Goal: Information Seeking & Learning: Learn about a topic

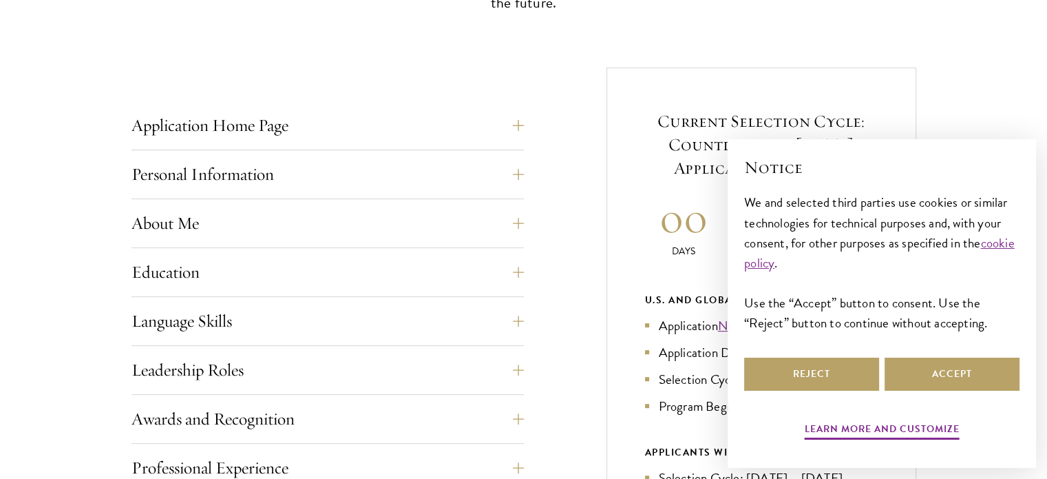
scroll to position [490, 0]
click at [921, 368] on button "Accept" at bounding box center [952, 373] width 135 height 33
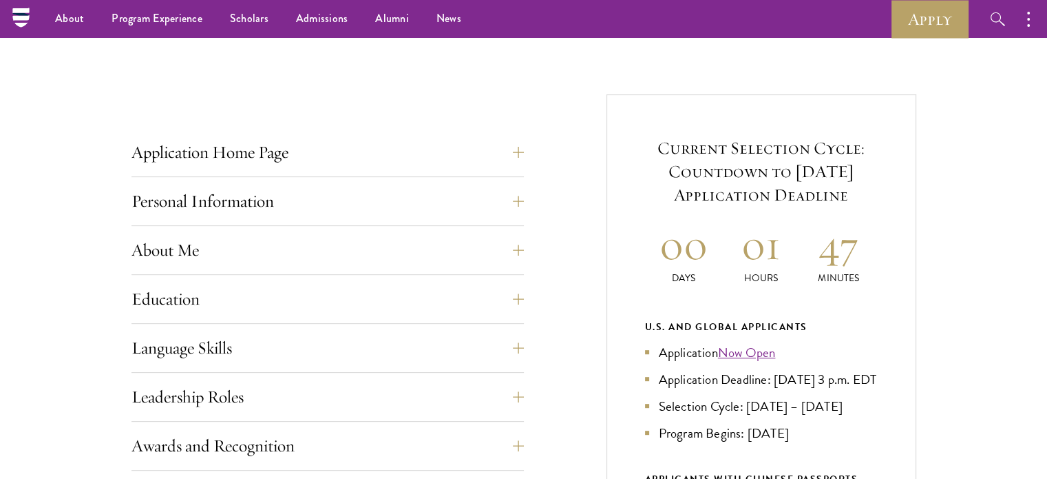
scroll to position [0, 0]
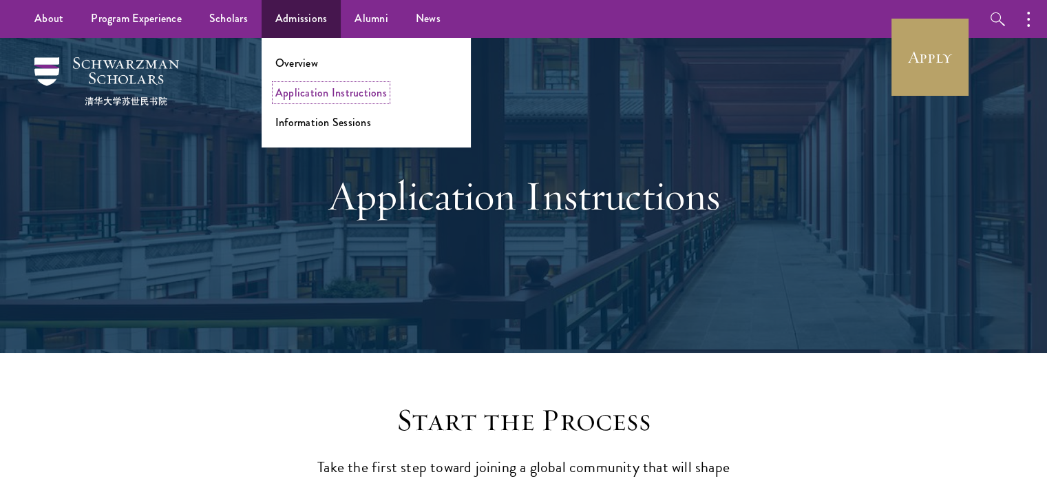
click at [308, 100] on link "Application Instructions" at bounding box center [331, 93] width 112 height 16
click at [295, 66] on link "Overview" at bounding box center [296, 63] width 43 height 16
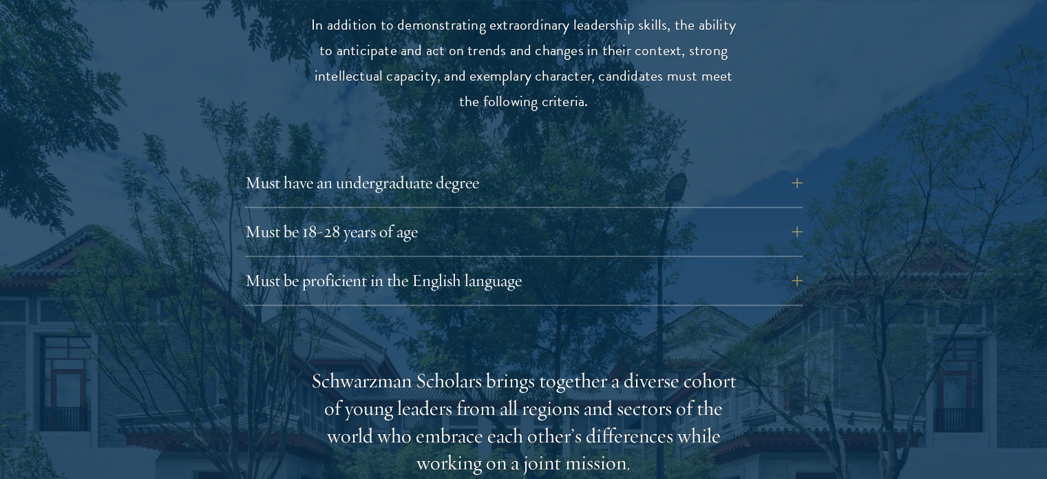
scroll to position [1888, 0]
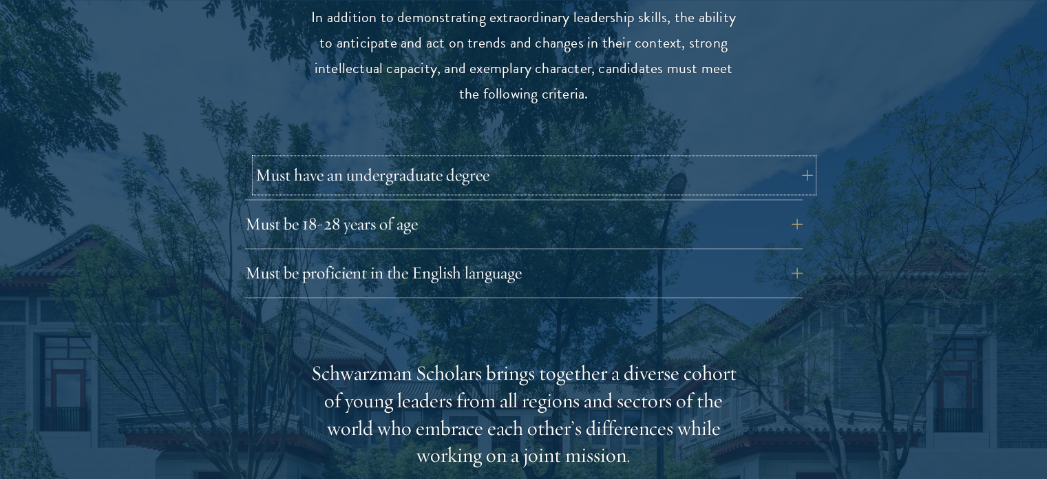
click at [298, 167] on button "Must have an undergraduate degree" at bounding box center [534, 174] width 558 height 33
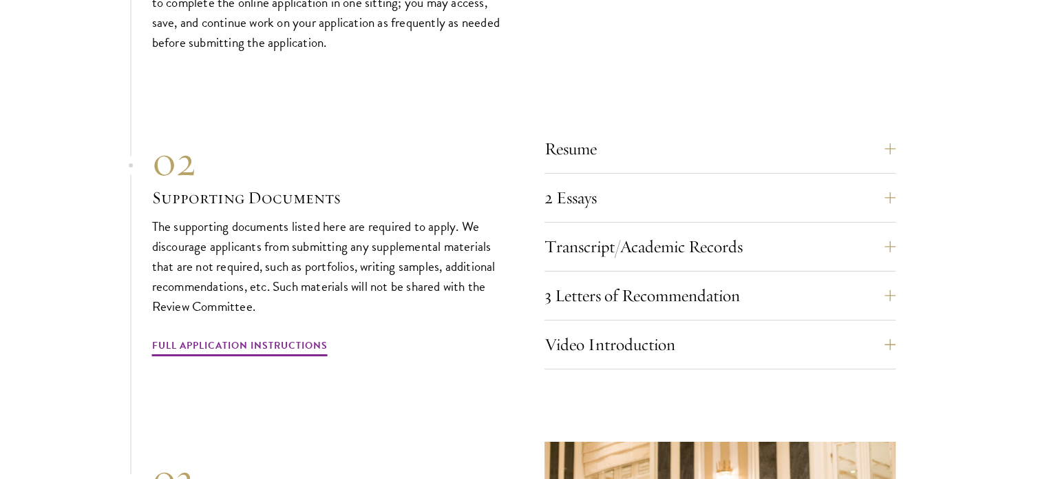
scroll to position [4715, 0]
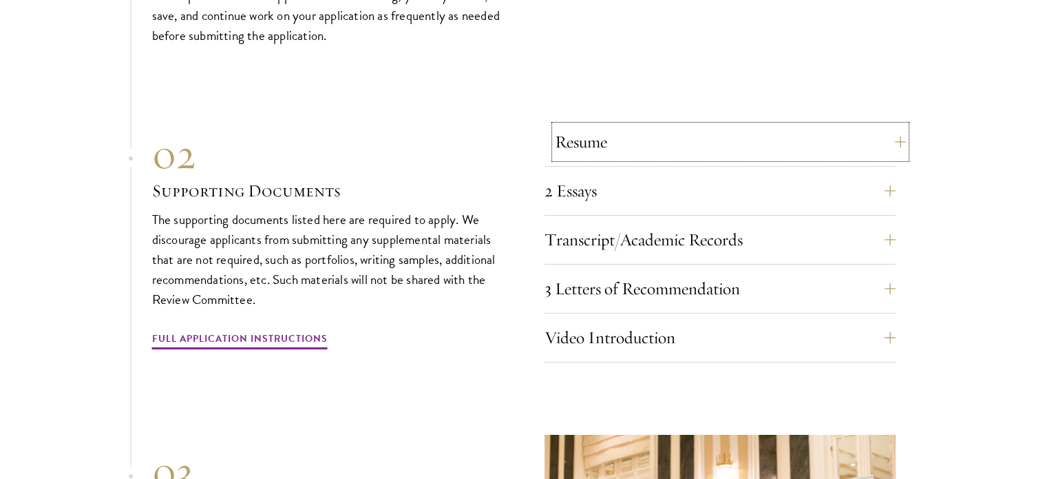
click at [587, 158] on button "Resume" at bounding box center [730, 141] width 351 height 33
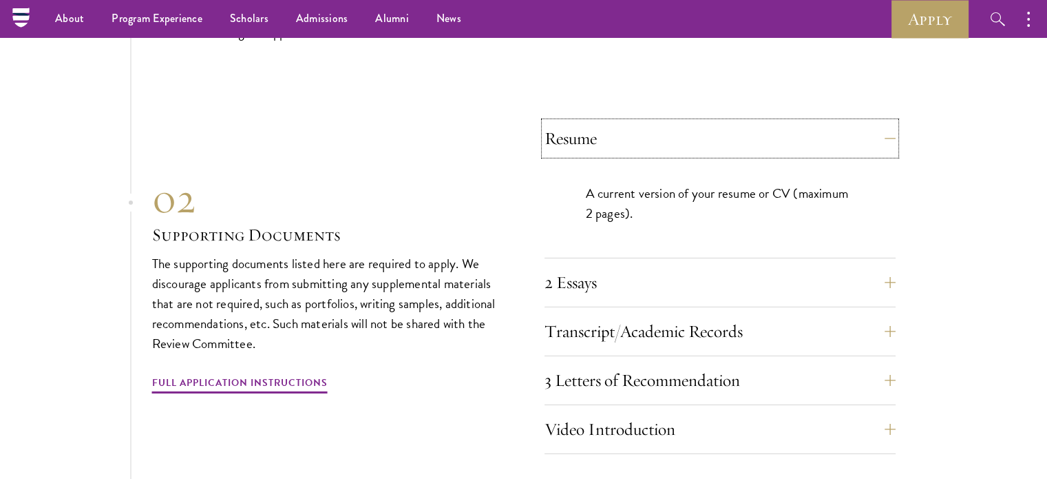
scroll to position [4520, 0]
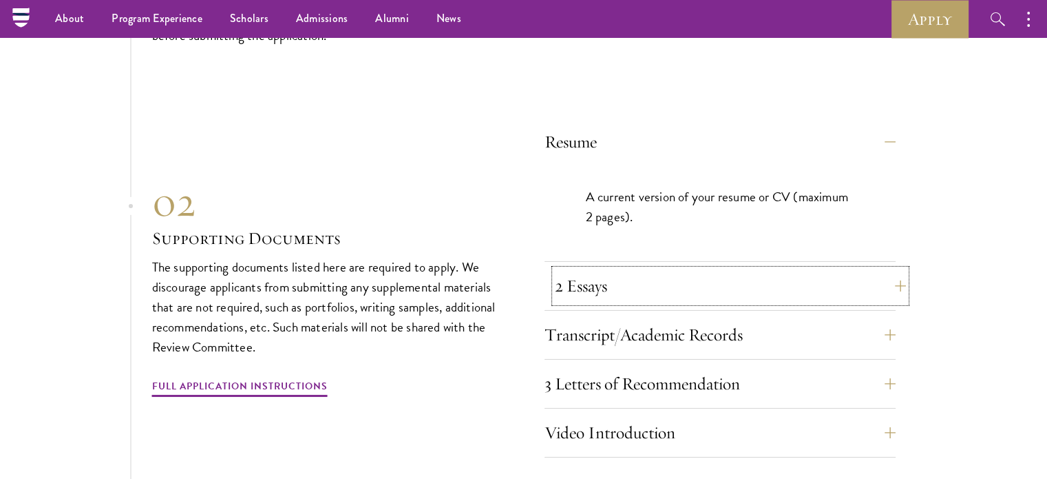
click at [576, 286] on button "2 Essays" at bounding box center [730, 285] width 351 height 33
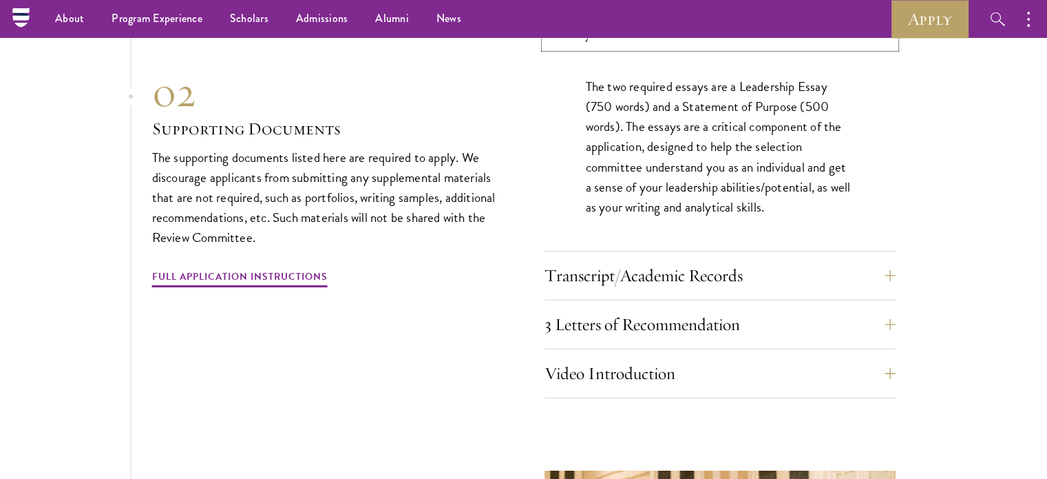
scroll to position [4671, 0]
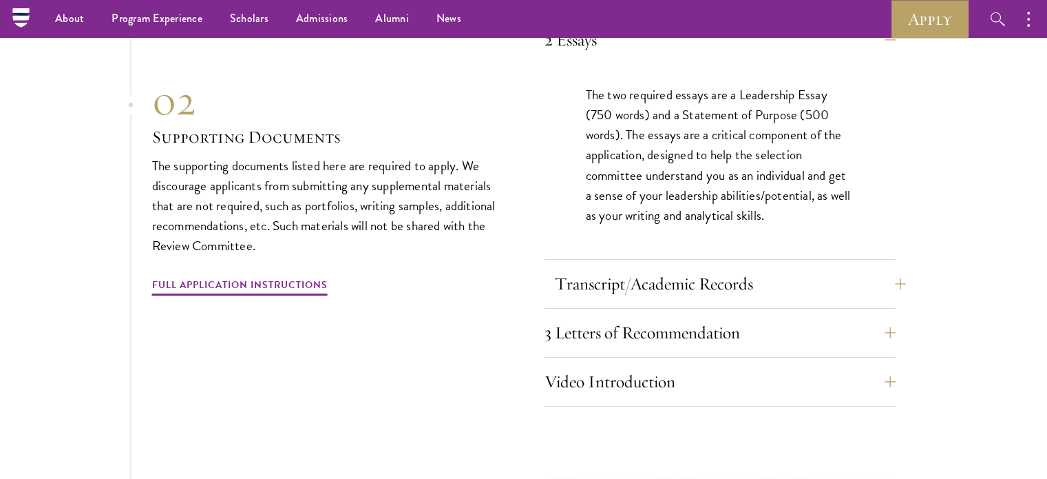
click at [547, 294] on div "Transcript/Academic Records You are required to scan and upload official transc…" at bounding box center [720, 287] width 351 height 41
click at [576, 296] on button "Transcript/Academic Records" at bounding box center [730, 283] width 351 height 33
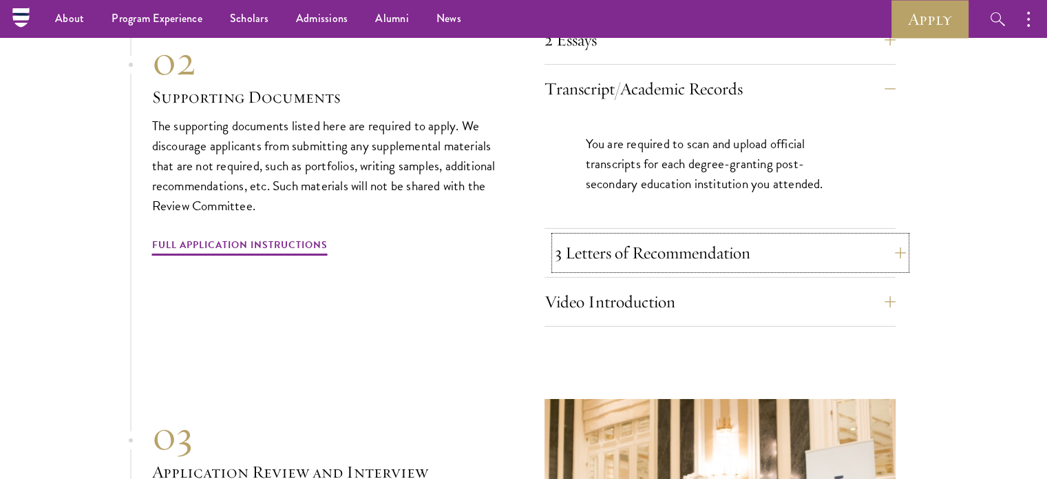
click at [618, 263] on button "3 Letters of Recommendation" at bounding box center [730, 252] width 351 height 33
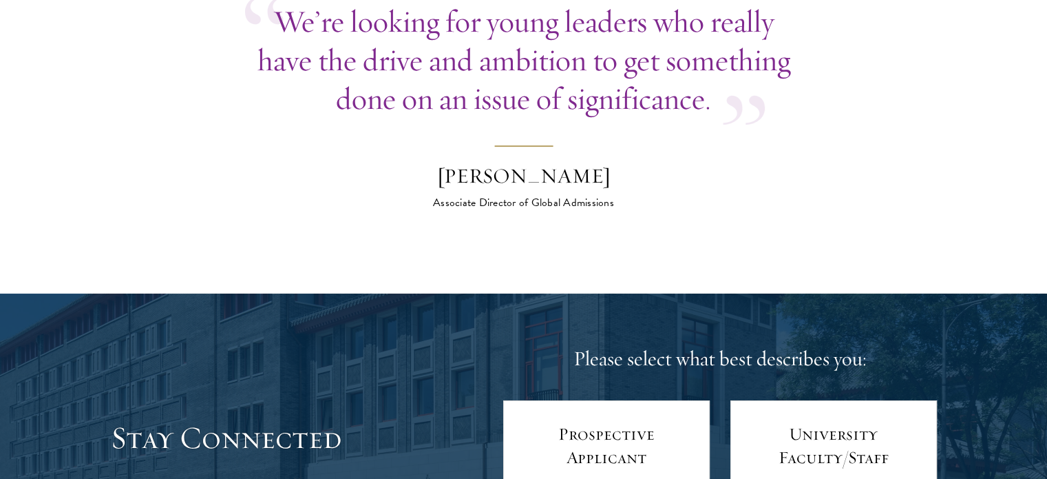
scroll to position [5520, 0]
click at [515, 179] on div "Wyatt Bruton" at bounding box center [524, 177] width 241 height 28
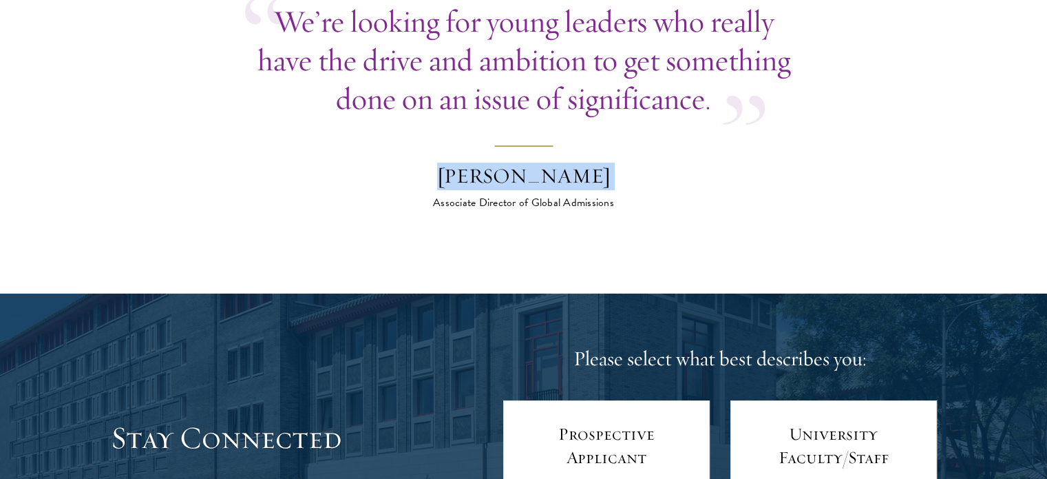
click at [515, 179] on div "Wyatt Bruton" at bounding box center [524, 177] width 241 height 28
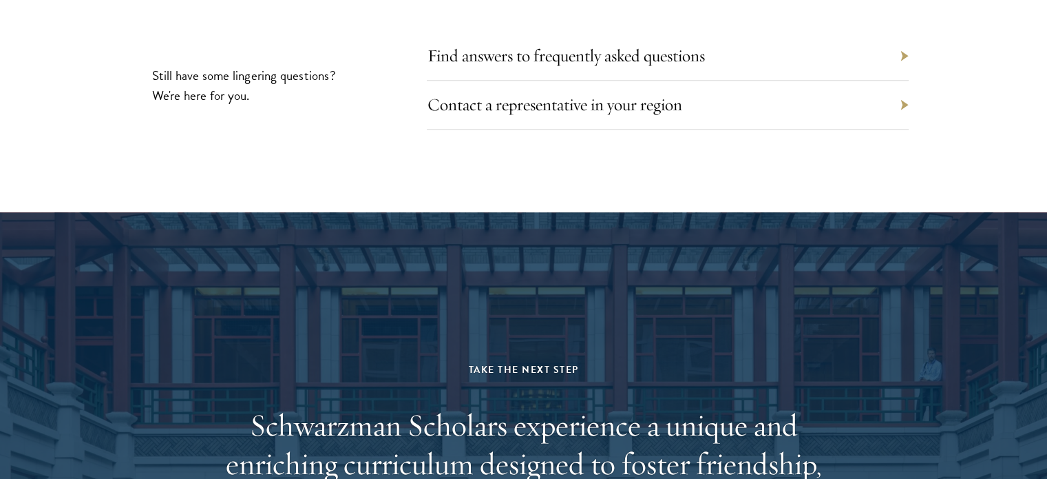
scroll to position [6710, 0]
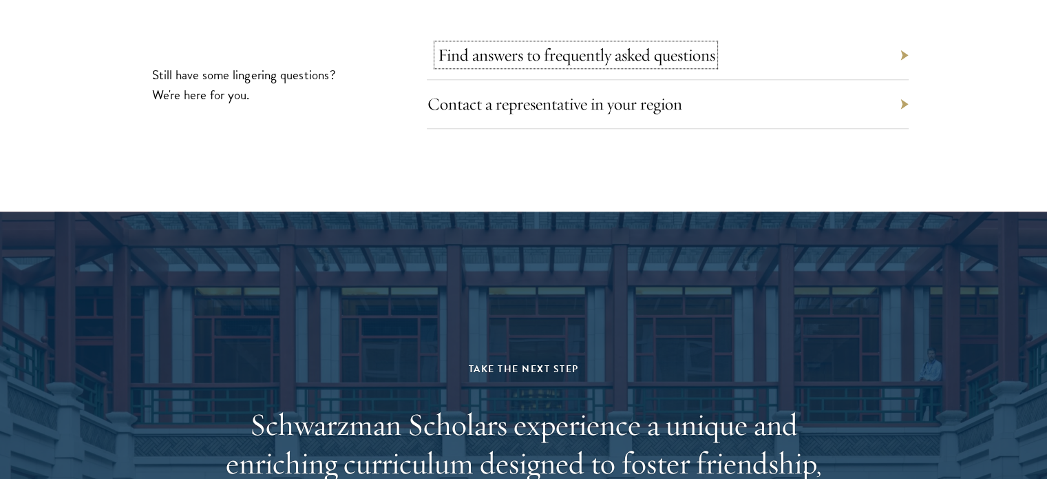
click at [609, 58] on link "Find answers to frequently asked questions" at bounding box center [575, 54] width 277 height 21
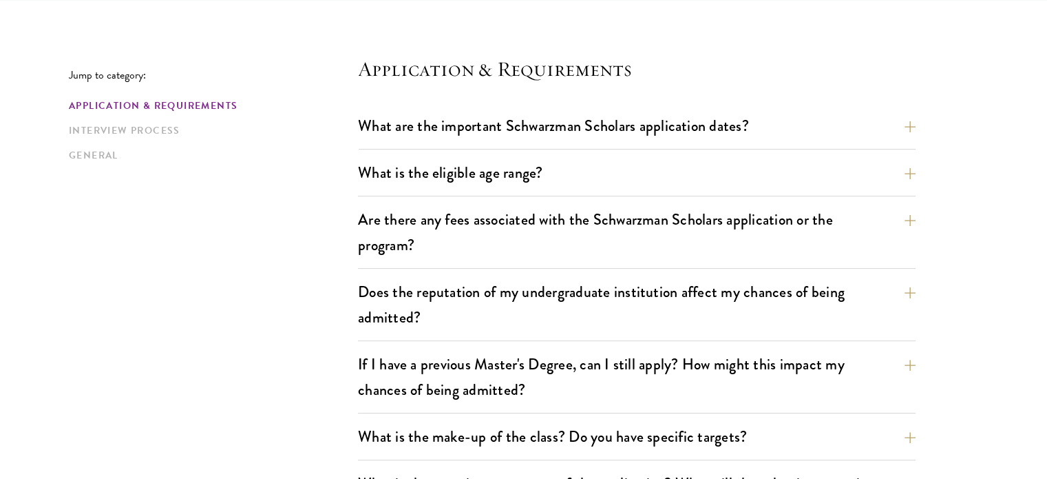
scroll to position [355, 0]
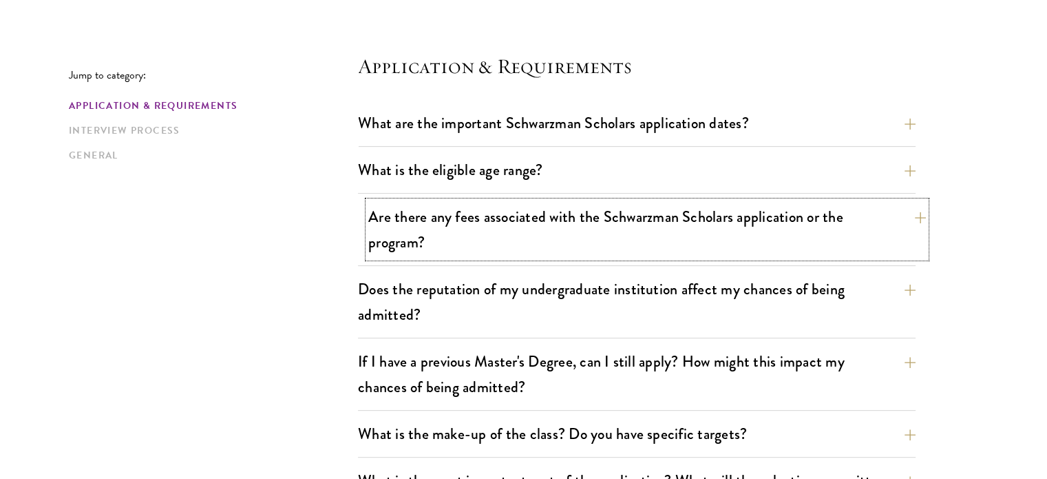
click at [390, 229] on button "Are there any fees associated with the Schwarzman Scholars application or the p…" at bounding box center [647, 229] width 558 height 56
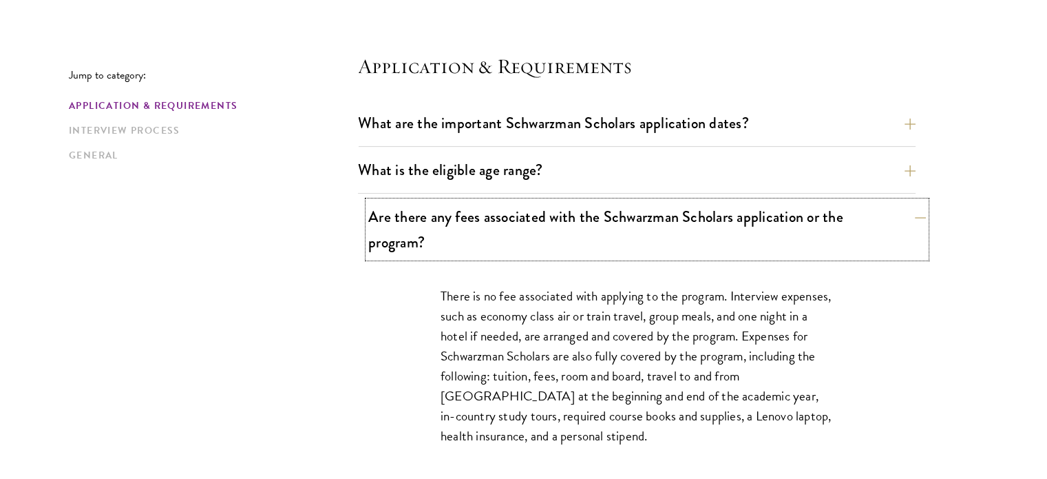
click at [392, 227] on button "Are there any fees associated with the Schwarzman Scholars application or the p…" at bounding box center [647, 229] width 558 height 56
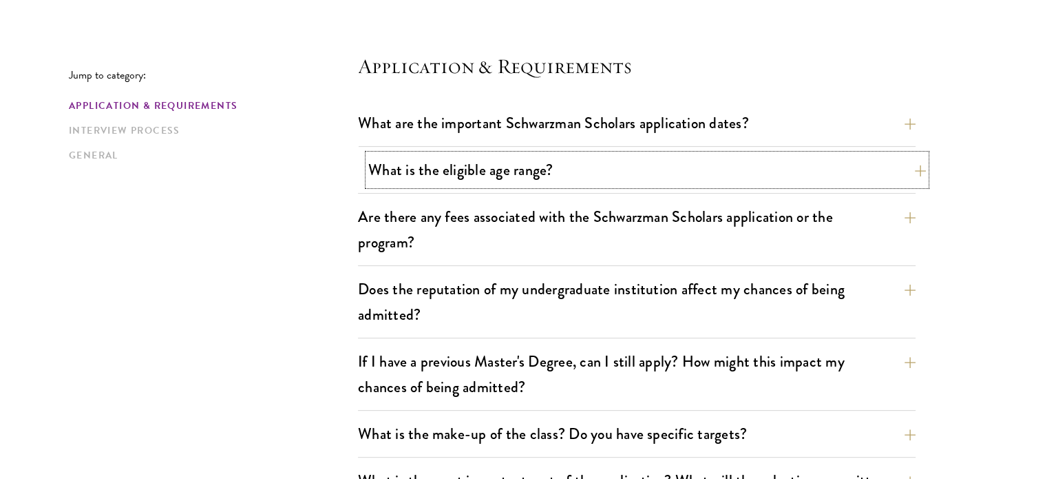
click at [412, 178] on button "What is the eligible age range?" at bounding box center [647, 169] width 558 height 31
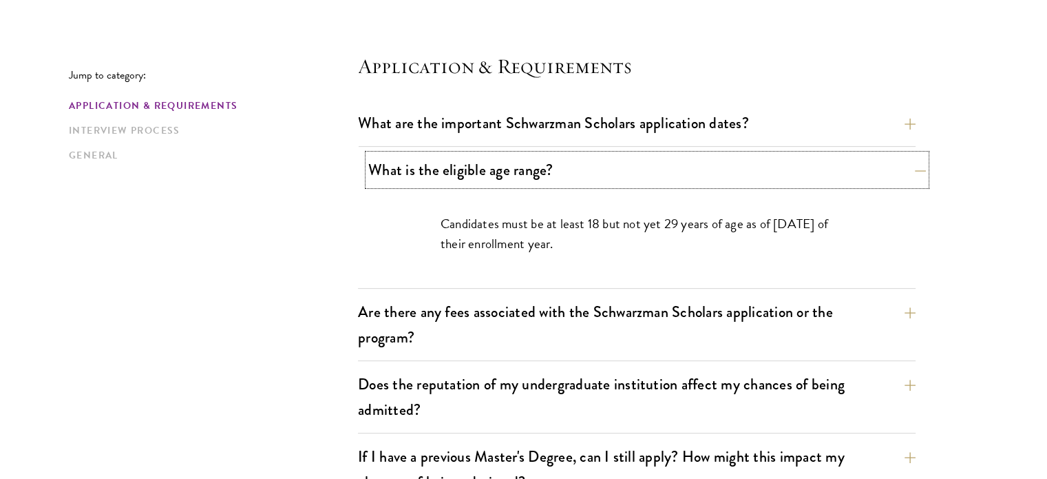
click at [412, 178] on button "What is the eligible age range?" at bounding box center [647, 169] width 558 height 31
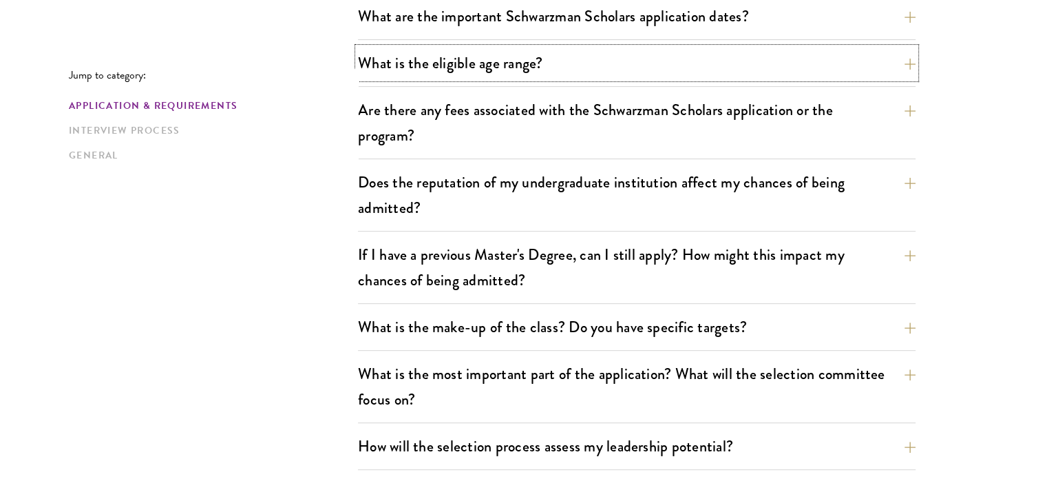
scroll to position [463, 0]
click at [394, 296] on div "If I have a previous Master's Degree, can I still apply? How might this impact …" at bounding box center [637, 270] width 558 height 65
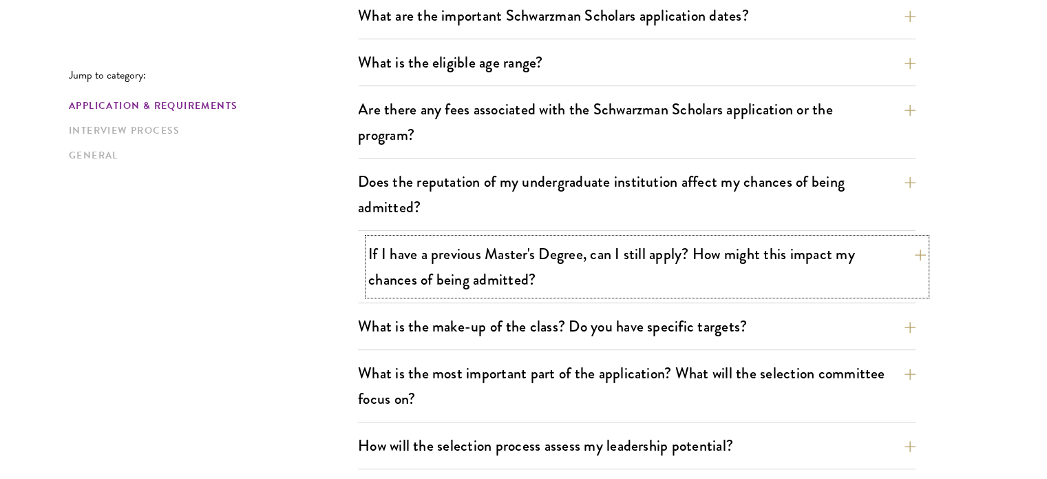
click at [405, 260] on button "If I have a previous Master's Degree, can I still apply? How might this impact …" at bounding box center [647, 266] width 558 height 56
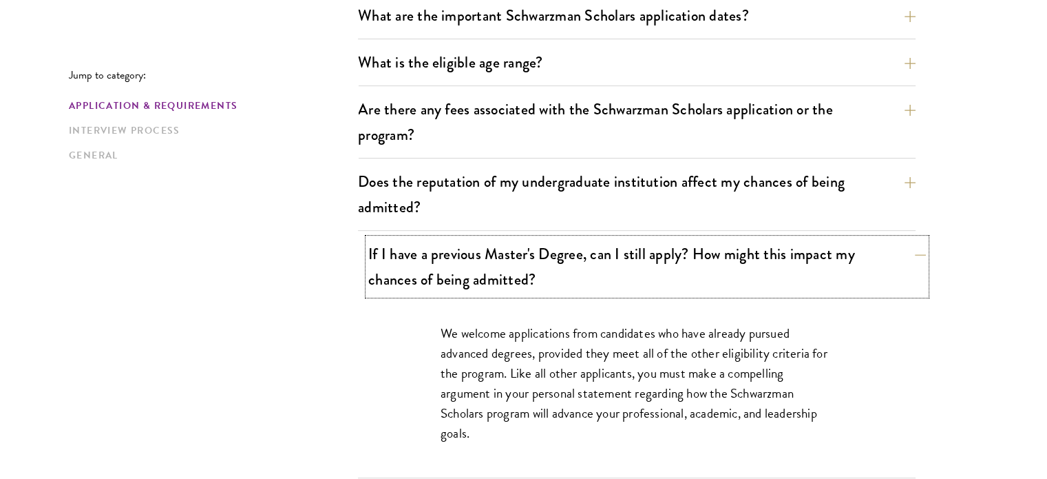
click at [405, 260] on button "If I have a previous Master's Degree, can I still apply? How might this impact …" at bounding box center [647, 266] width 558 height 56
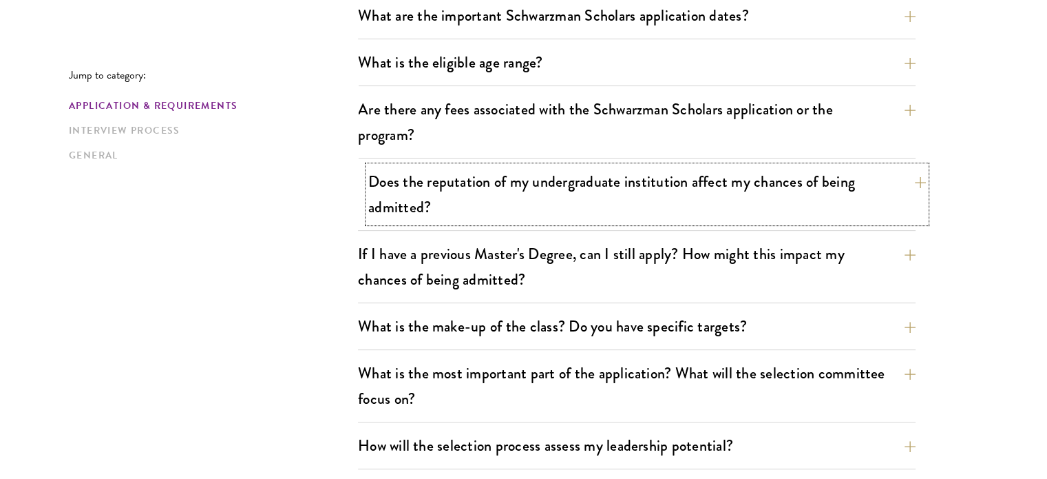
click at [419, 200] on button "Does the reputation of my undergraduate institution affect my chances of being …" at bounding box center [647, 194] width 558 height 56
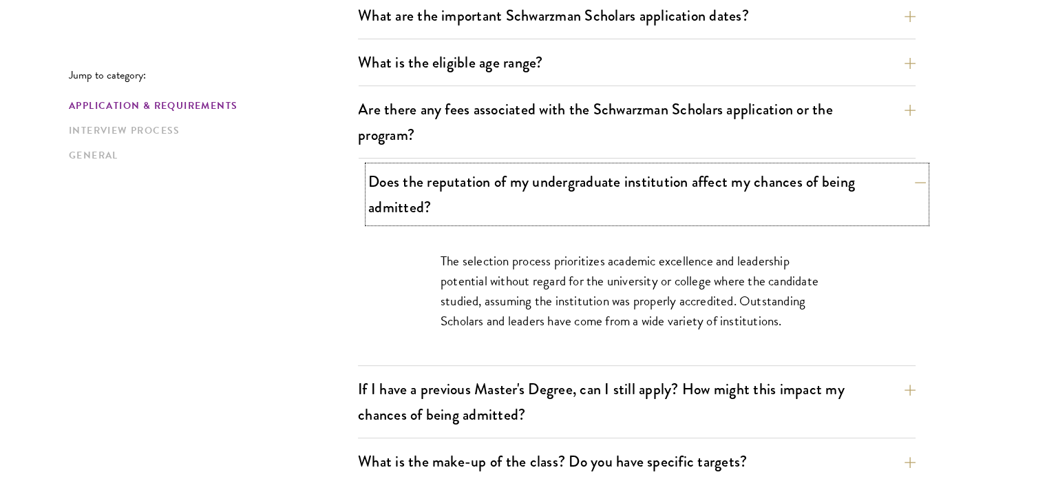
click at [419, 200] on button "Does the reputation of my undergraduate institution affect my chances of being …" at bounding box center [647, 194] width 558 height 56
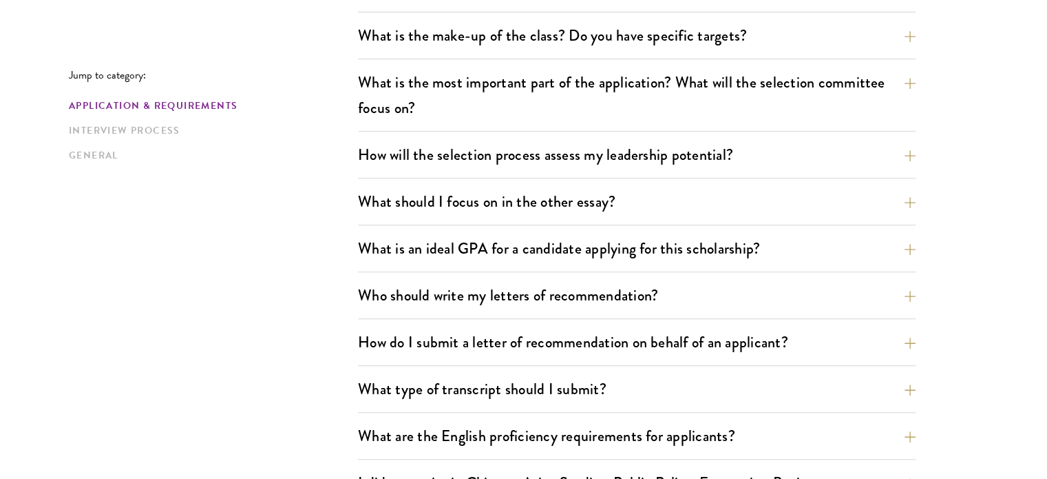
scroll to position [755, 0]
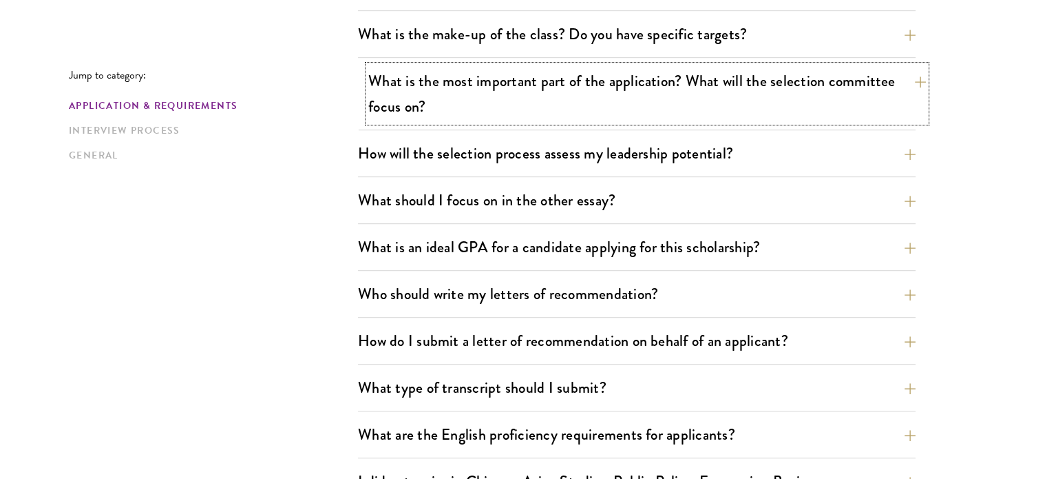
click at [449, 109] on button "What is the most important part of the application? What will the selection com…" at bounding box center [647, 93] width 558 height 56
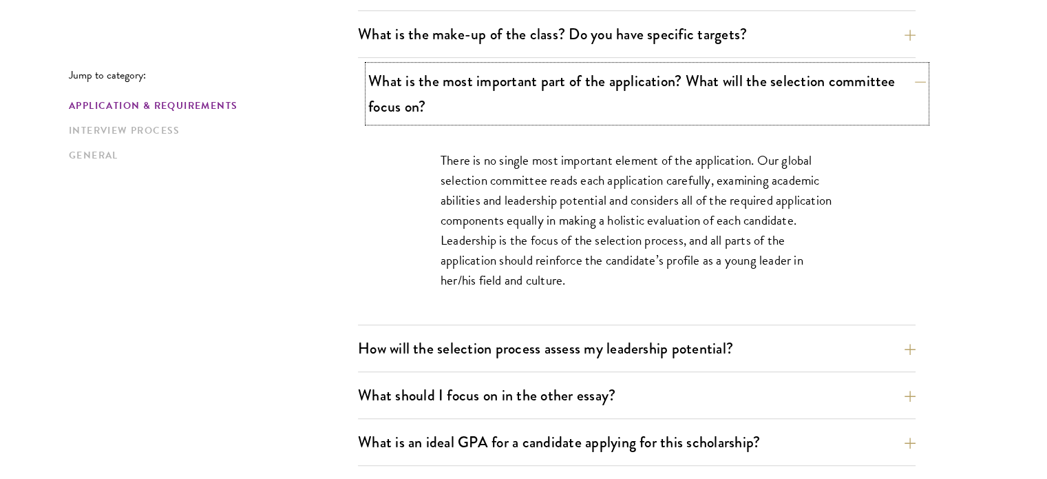
click at [449, 109] on button "What is the most important part of the application? What will the selection com…" at bounding box center [647, 93] width 558 height 56
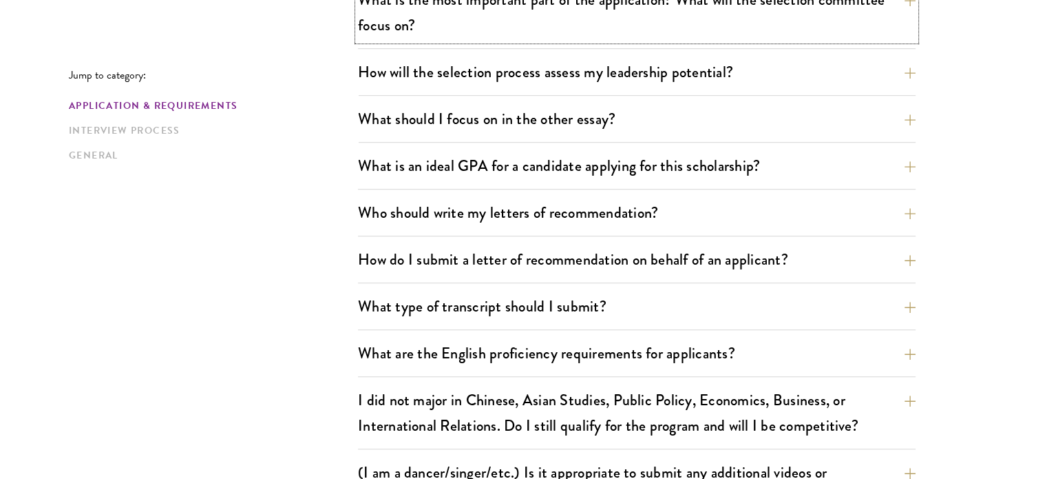
scroll to position [837, 0]
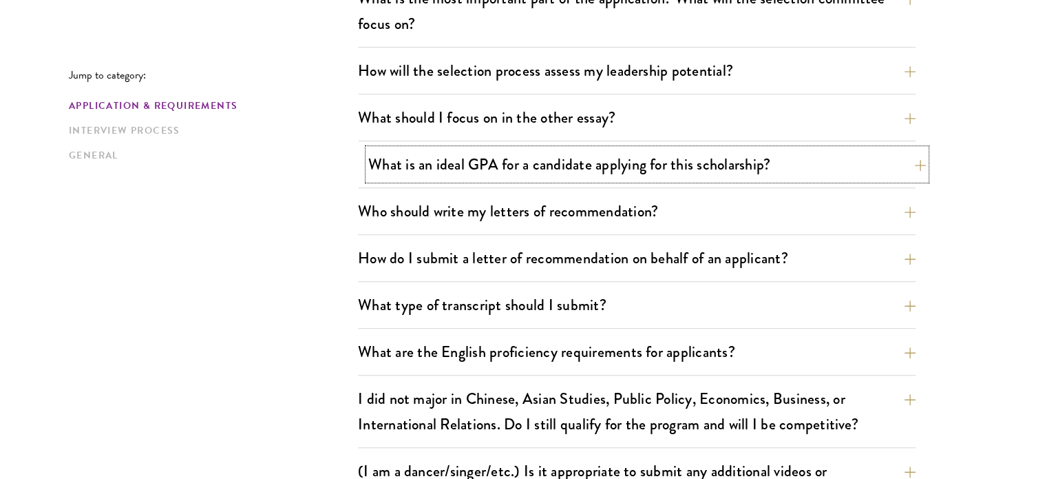
click at [443, 176] on button "What is an ideal GPA for a candidate applying for this scholarship?" at bounding box center [647, 164] width 558 height 31
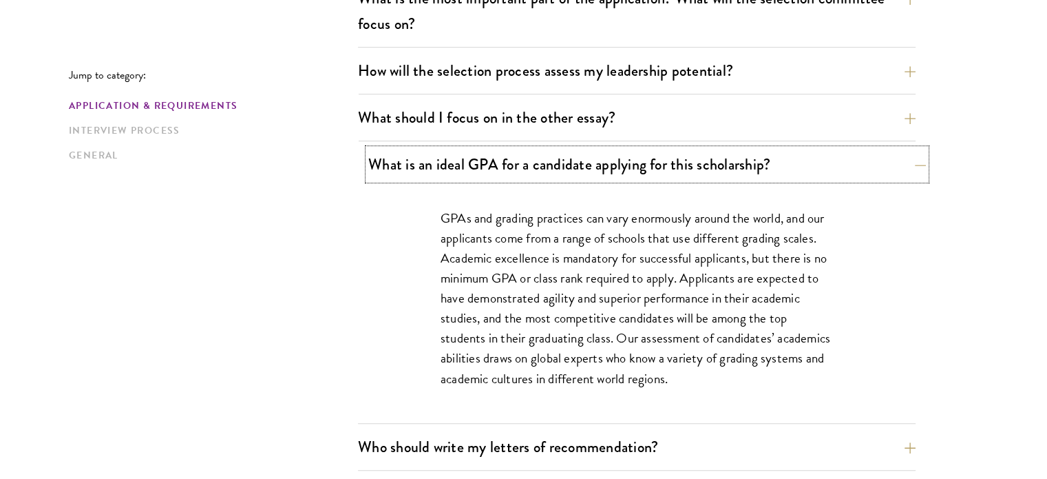
click at [443, 176] on button "What is an ideal GPA for a candidate applying for this scholarship?" at bounding box center [647, 164] width 558 height 31
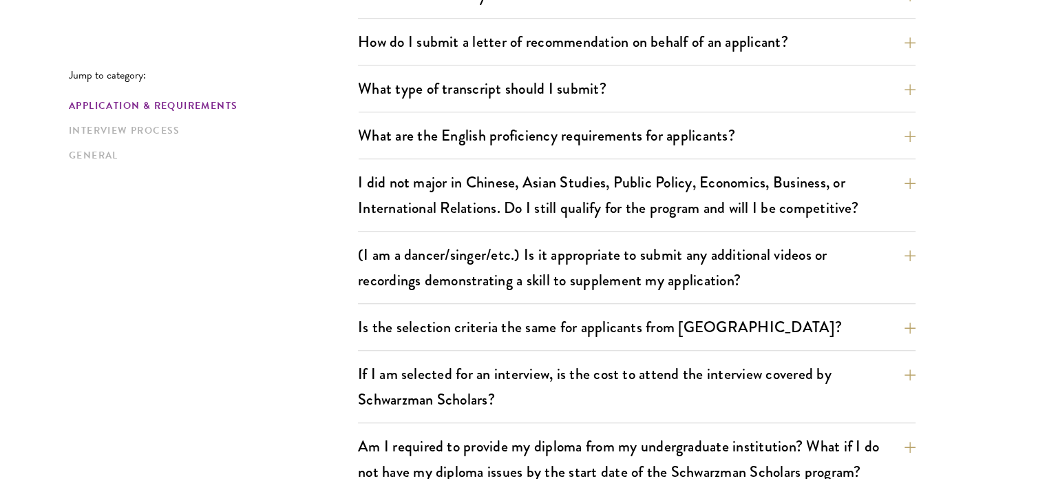
scroll to position [1054, 0]
click at [411, 271] on button "(I am a dancer/singer/etc.) Is it appropriate to submit any additional videos o…" at bounding box center [647, 266] width 558 height 56
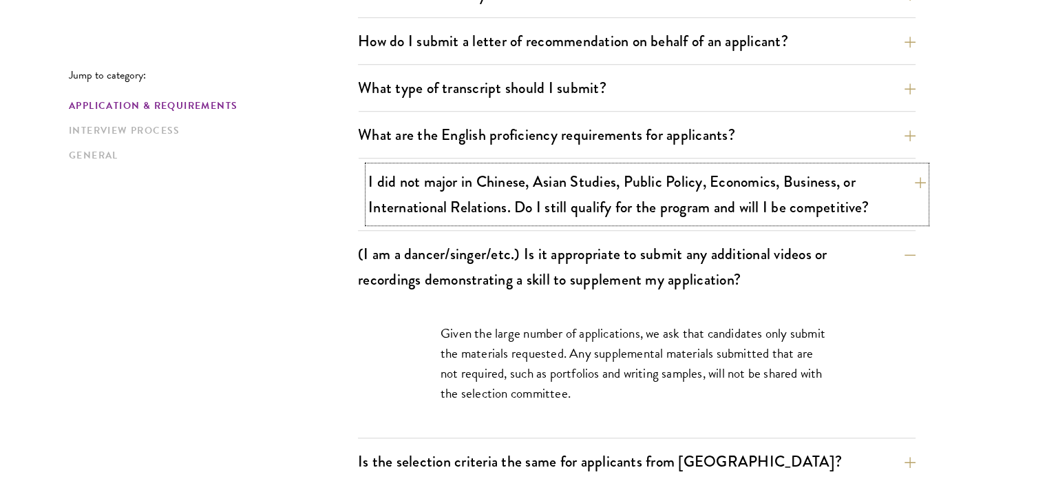
click at [548, 173] on button "I did not major in Chinese, Asian Studies, Public Policy, Economics, Business, …" at bounding box center [647, 194] width 558 height 56
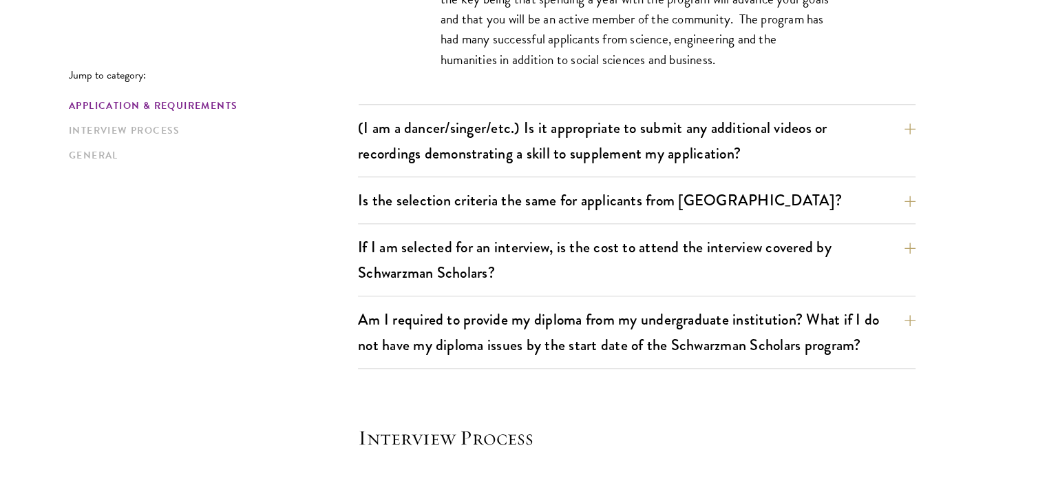
scroll to position [1417, 0]
